Goal: Task Accomplishment & Management: Manage account settings

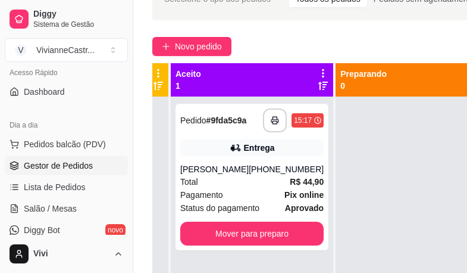
scroll to position [74, 0]
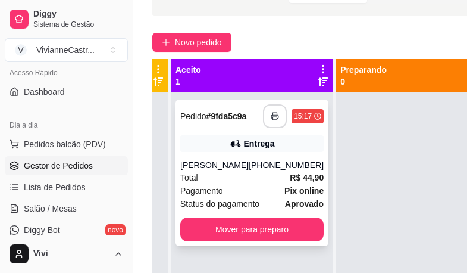
click at [271, 116] on icon "button" at bounding box center [275, 116] width 8 height 8
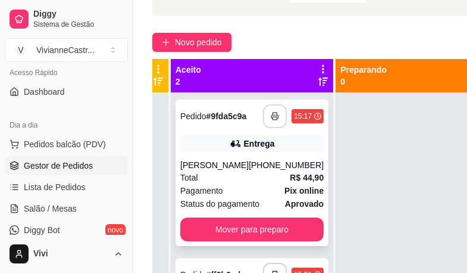
scroll to position [0, 0]
click at [271, 115] on icon "button" at bounding box center [275, 116] width 8 height 8
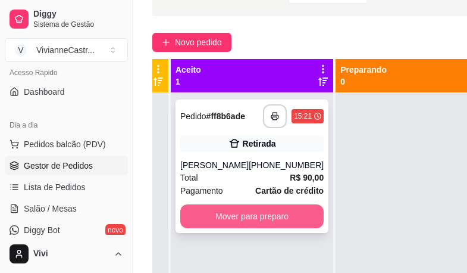
click at [257, 210] on button "Mover para preparo" at bounding box center [251, 216] width 143 height 24
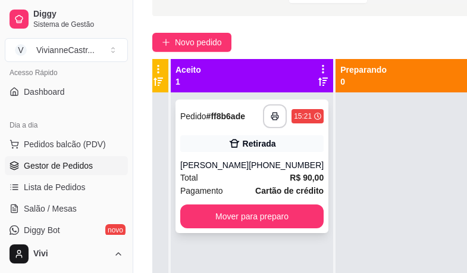
click at [255, 152] on div "**********" at bounding box center [252, 165] width 153 height 133
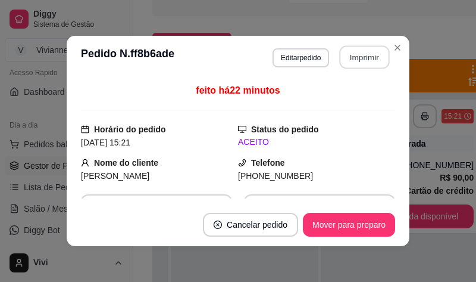
click at [363, 57] on button "Imprimir" at bounding box center [365, 57] width 50 height 23
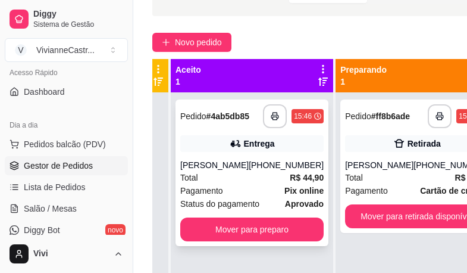
click at [251, 171] on div "[PHONE_NUMBER]" at bounding box center [286, 165] width 75 height 12
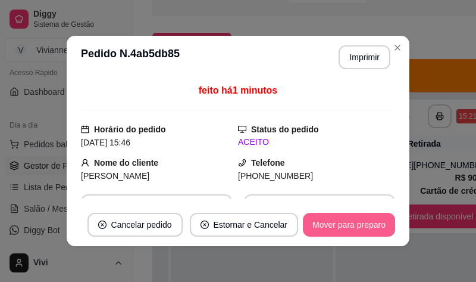
click at [337, 229] on button "Mover para preparo" at bounding box center [349, 224] width 92 height 24
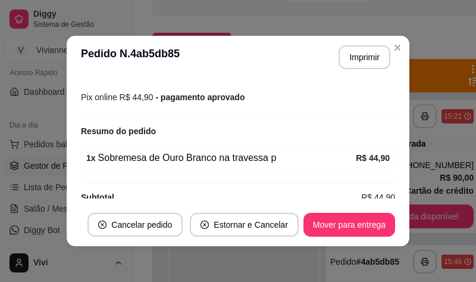
scroll to position [362, 0]
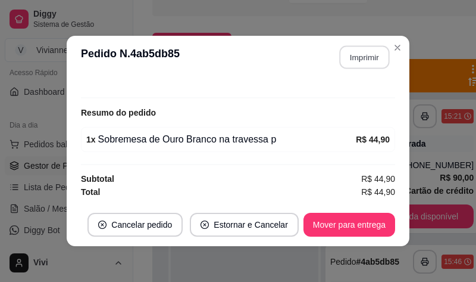
click at [365, 52] on button "Imprimir" at bounding box center [365, 57] width 50 height 23
click at [368, 53] on button "Imprimir" at bounding box center [365, 57] width 50 height 23
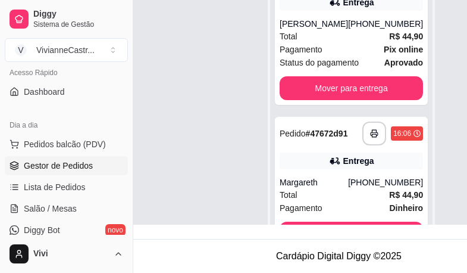
scroll to position [0, 156]
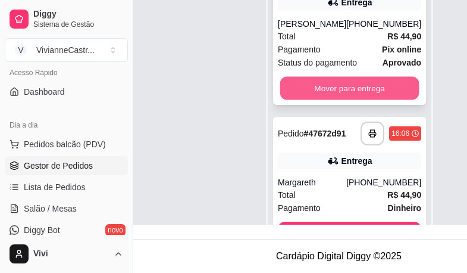
click at [373, 81] on button "Mover para entrega" at bounding box center [349, 88] width 139 height 23
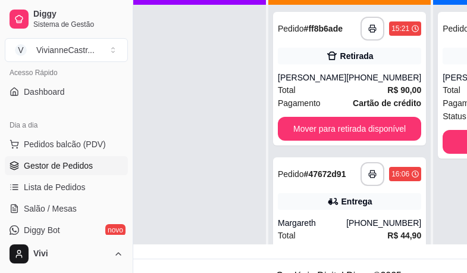
scroll to position [190, 28]
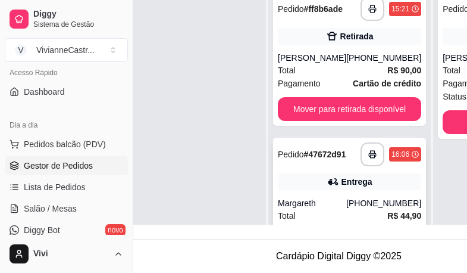
click at [342, 176] on div "Entrega" at bounding box center [357, 182] width 31 height 12
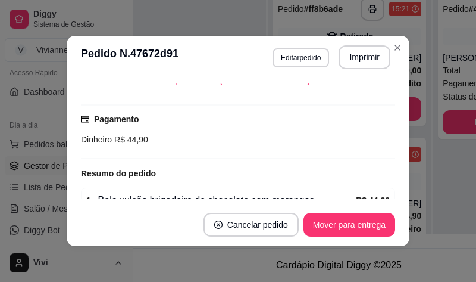
scroll to position [356, 0]
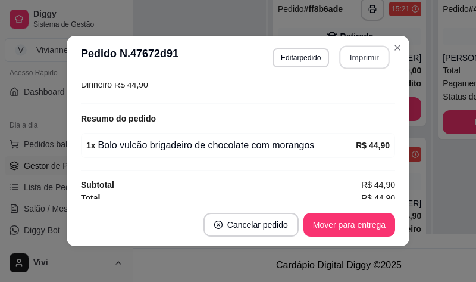
click at [361, 59] on button "Imprimir" at bounding box center [365, 57] width 50 height 23
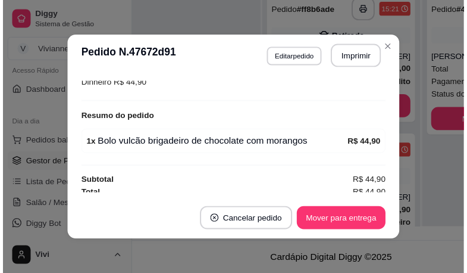
scroll to position [0, 0]
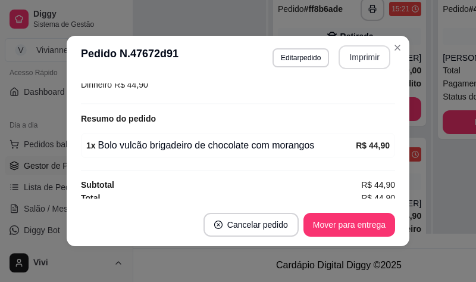
click at [358, 60] on button "Imprimir" at bounding box center [365, 57] width 52 height 24
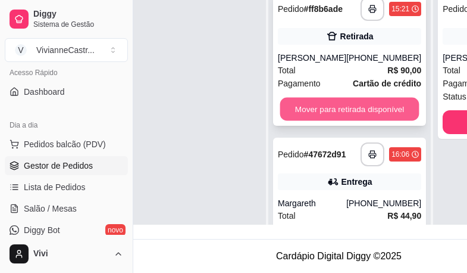
click at [371, 111] on button "Mover para retirada disponível" at bounding box center [349, 109] width 139 height 23
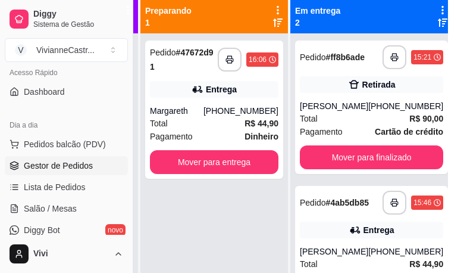
scroll to position [136, 133]
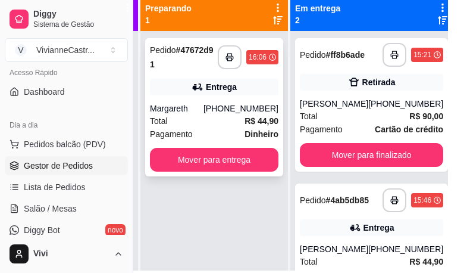
click at [228, 102] on div "[PHONE_NUMBER]" at bounding box center [241, 108] width 75 height 12
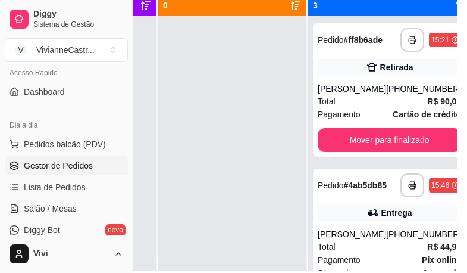
scroll to position [0, 170]
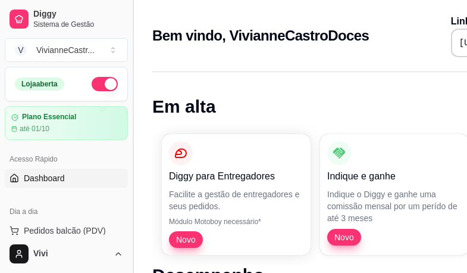
click at [130, 132] on button "Toggle Sidebar" at bounding box center [133, 136] width 10 height 273
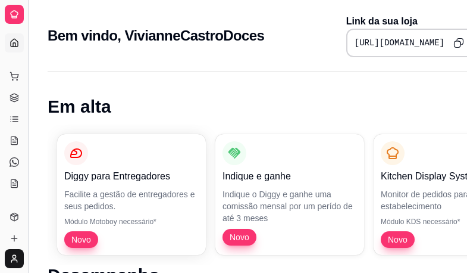
click at [27, 61] on button "Toggle Sidebar" at bounding box center [28, 136] width 10 height 273
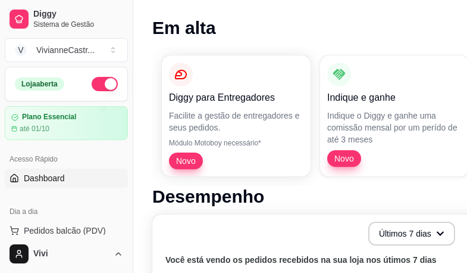
scroll to position [95, 0]
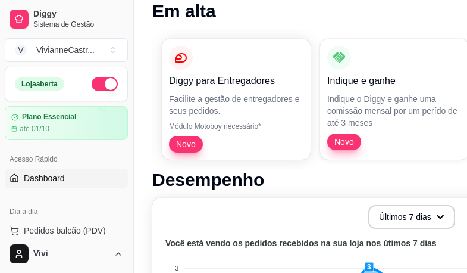
click at [128, 149] on button "Toggle Sidebar" at bounding box center [133, 136] width 10 height 273
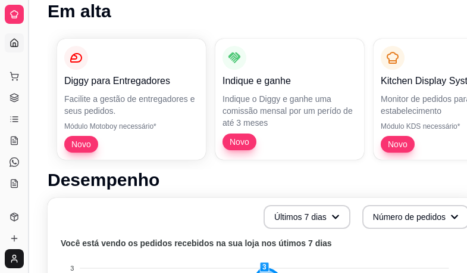
click at [28, 105] on button "Toggle Sidebar" at bounding box center [28, 136] width 10 height 273
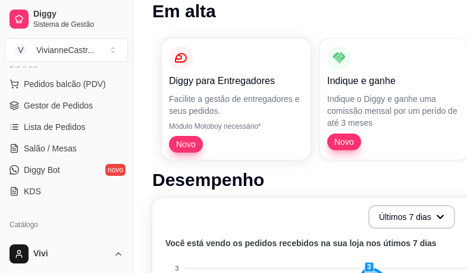
scroll to position [152, 0]
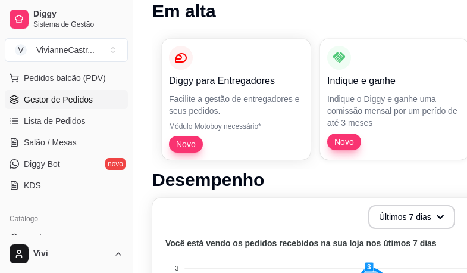
click at [86, 98] on span "Gestor de Pedidos" at bounding box center [58, 99] width 69 height 12
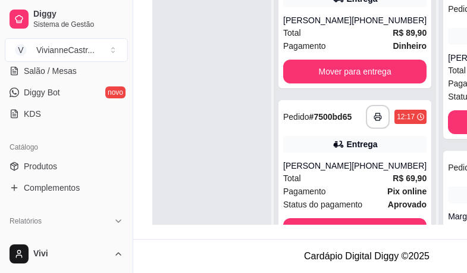
scroll to position [43, 0]
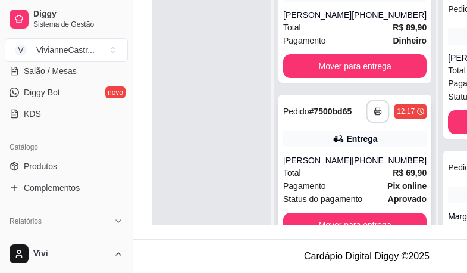
click at [367, 111] on button "button" at bounding box center [378, 111] width 23 height 23
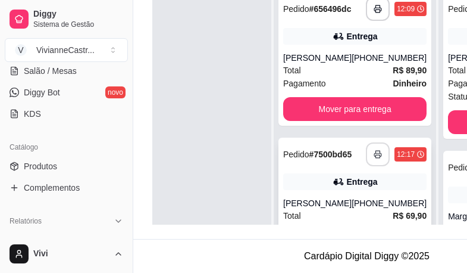
click at [366, 5] on button "button" at bounding box center [378, 9] width 24 height 24
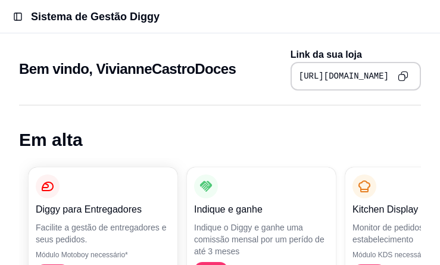
drag, startPoint x: 432, startPoint y: 0, endPoint x: 103, endPoint y: 130, distance: 353.2
click at [103, 130] on h1 "Em alta" at bounding box center [220, 139] width 402 height 21
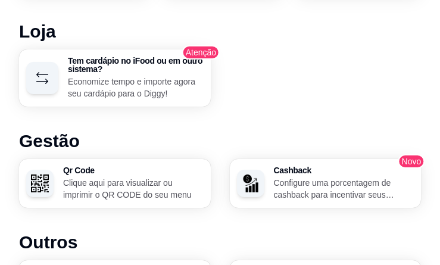
scroll to position [690, 0]
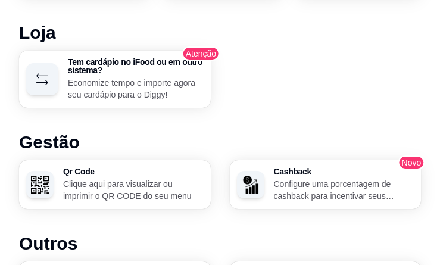
click at [190, 85] on p "Economize tempo e importe agora seu cardápio para o Diggy!" at bounding box center [136, 89] width 136 height 24
click at [183, 83] on p "Economize tempo e importe agora seu cardápio para o Diggy!" at bounding box center [136, 89] width 136 height 24
click at [421, 160] on div "Cashback Configure uma porcentagem de cashback para incentivar seus clientes a …" at bounding box center [326, 184] width 192 height 49
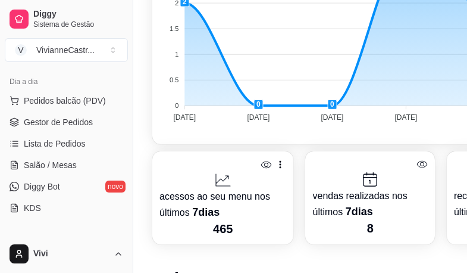
scroll to position [154, 0]
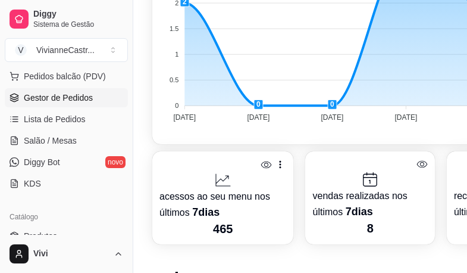
click at [90, 93] on span "Gestor de Pedidos" at bounding box center [58, 98] width 69 height 12
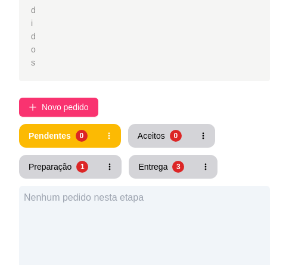
scroll to position [333, 0]
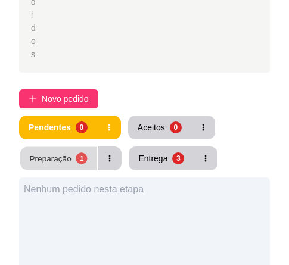
click at [68, 157] on div "Preparação" at bounding box center [51, 157] width 42 height 11
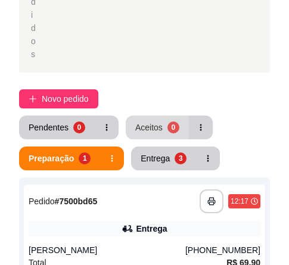
click at [140, 130] on div "Aceitos" at bounding box center [148, 127] width 27 height 12
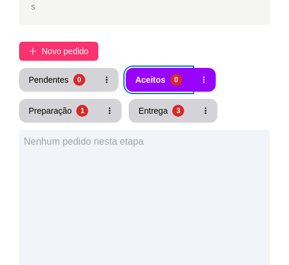
scroll to position [405, 0]
